Goal: Find specific page/section: Find specific page/section

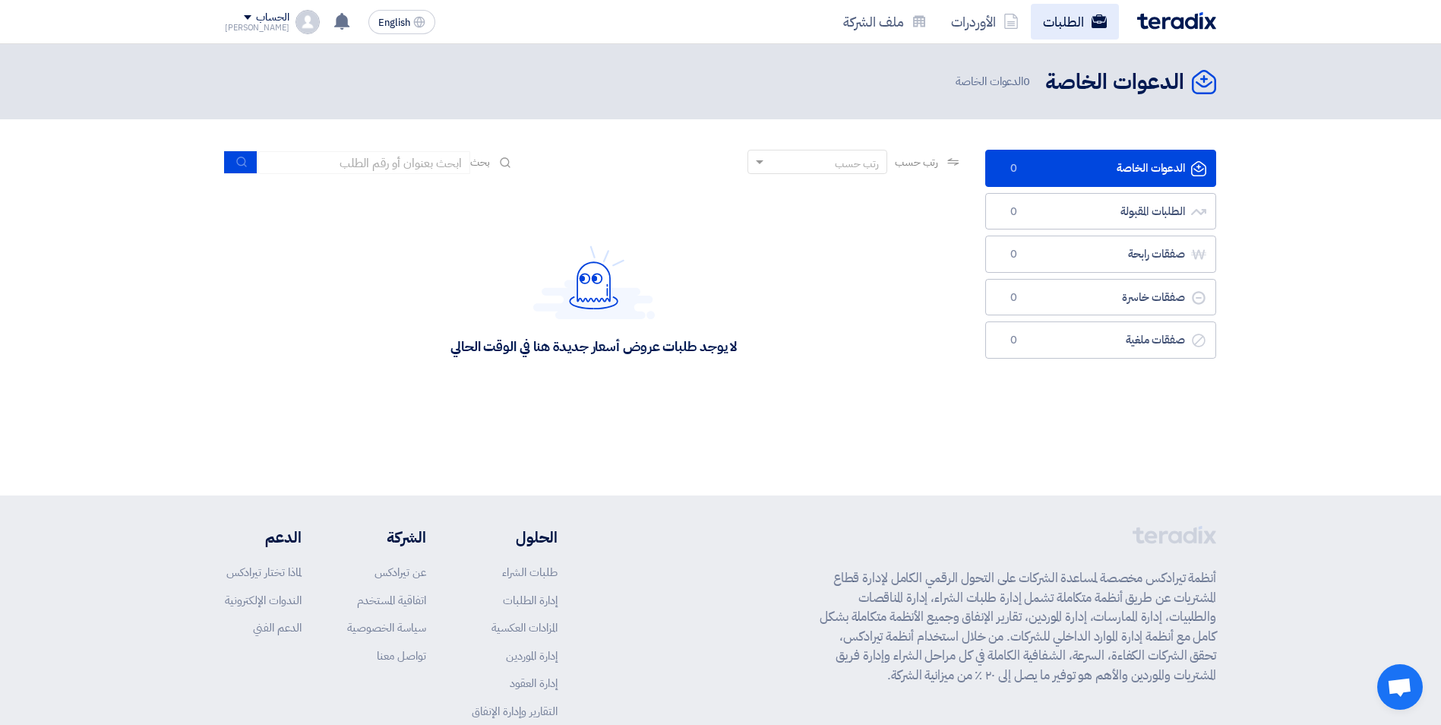
click at [1087, 21] on link "الطلبات" at bounding box center [1075, 22] width 88 height 36
click at [1076, 22] on link "الطلبات" at bounding box center [1075, 22] width 88 height 36
click at [1089, 16] on link "الطلبات" at bounding box center [1075, 22] width 88 height 36
click at [897, 24] on link "ملف الشركة" at bounding box center [885, 22] width 108 height 36
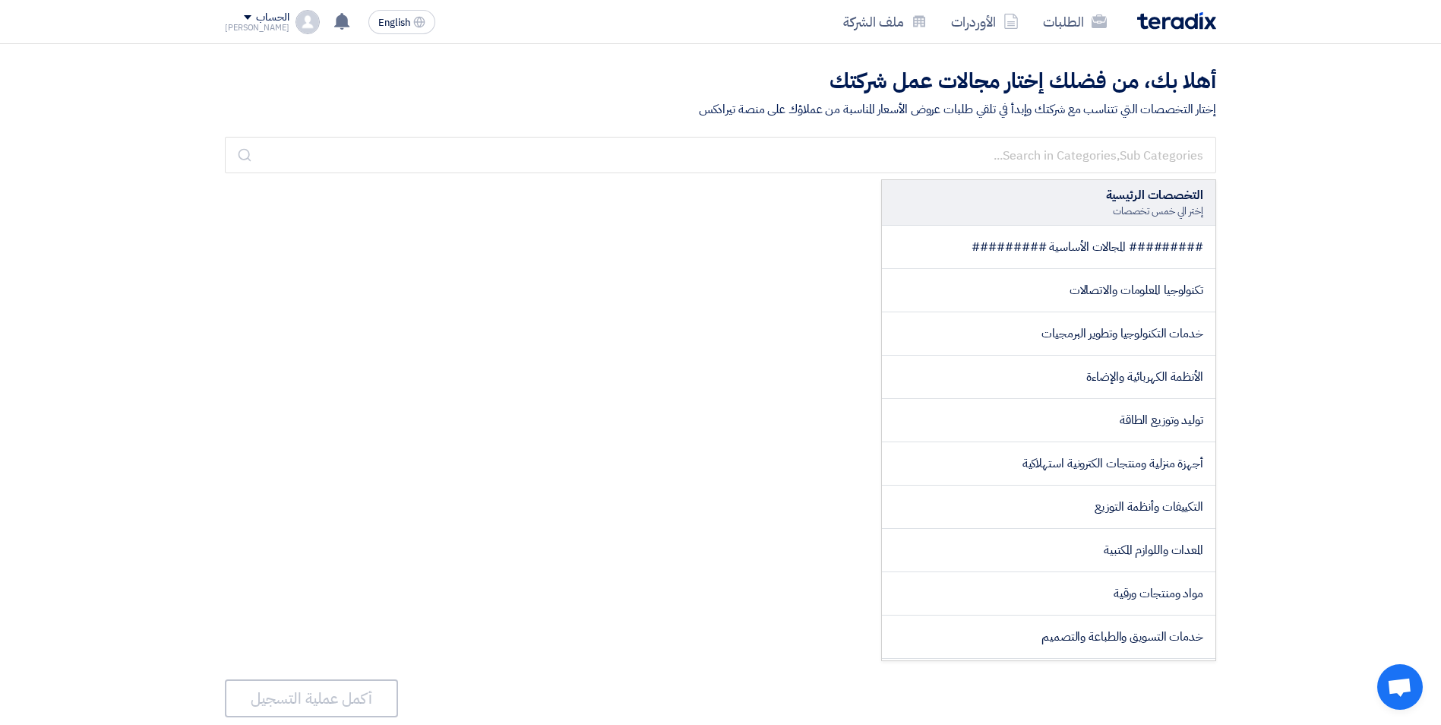
click at [229, 18] on div "الحساب" at bounding box center [257, 17] width 65 height 13
click at [273, 56] on link "الطلبات" at bounding box center [305, 58] width 134 height 17
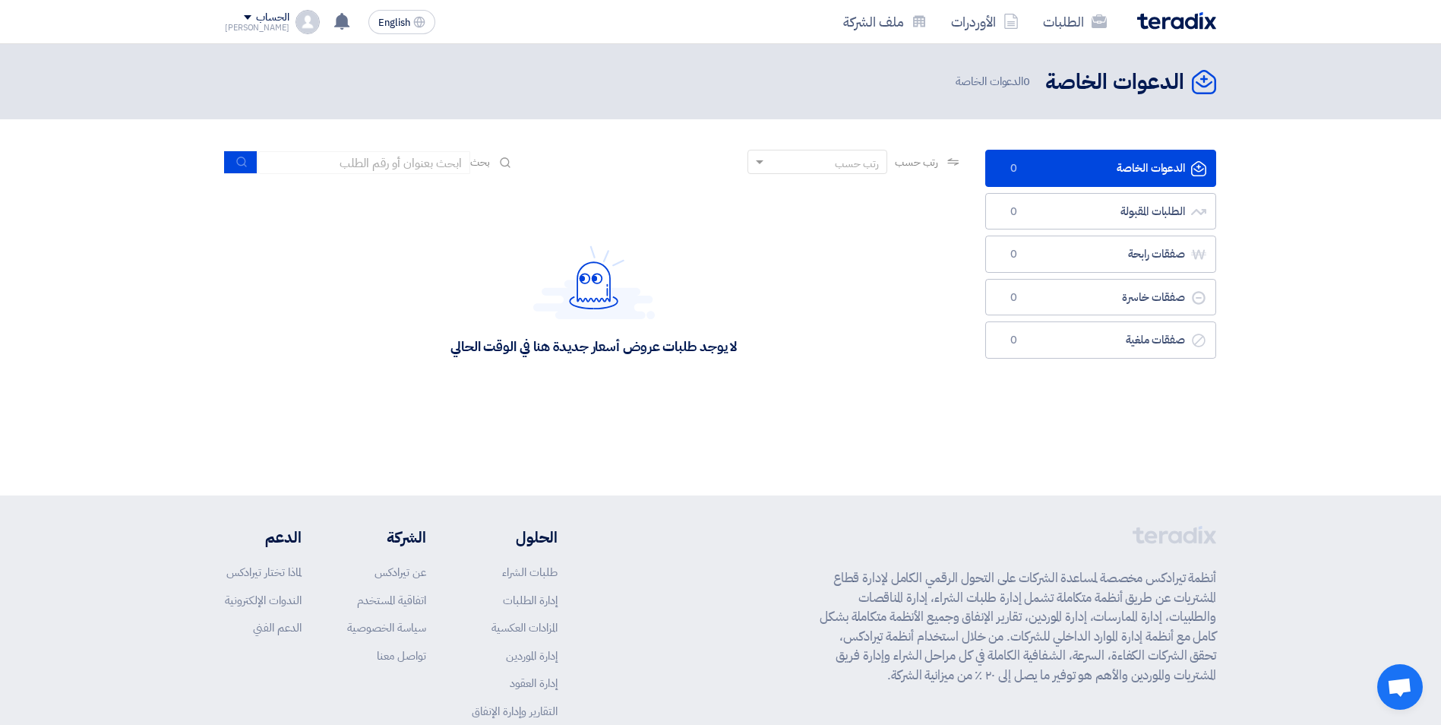
click at [1206, 87] on icon "الدعوات الخاصة" at bounding box center [1204, 82] width 24 height 24
